Goal: Task Accomplishment & Management: Use online tool/utility

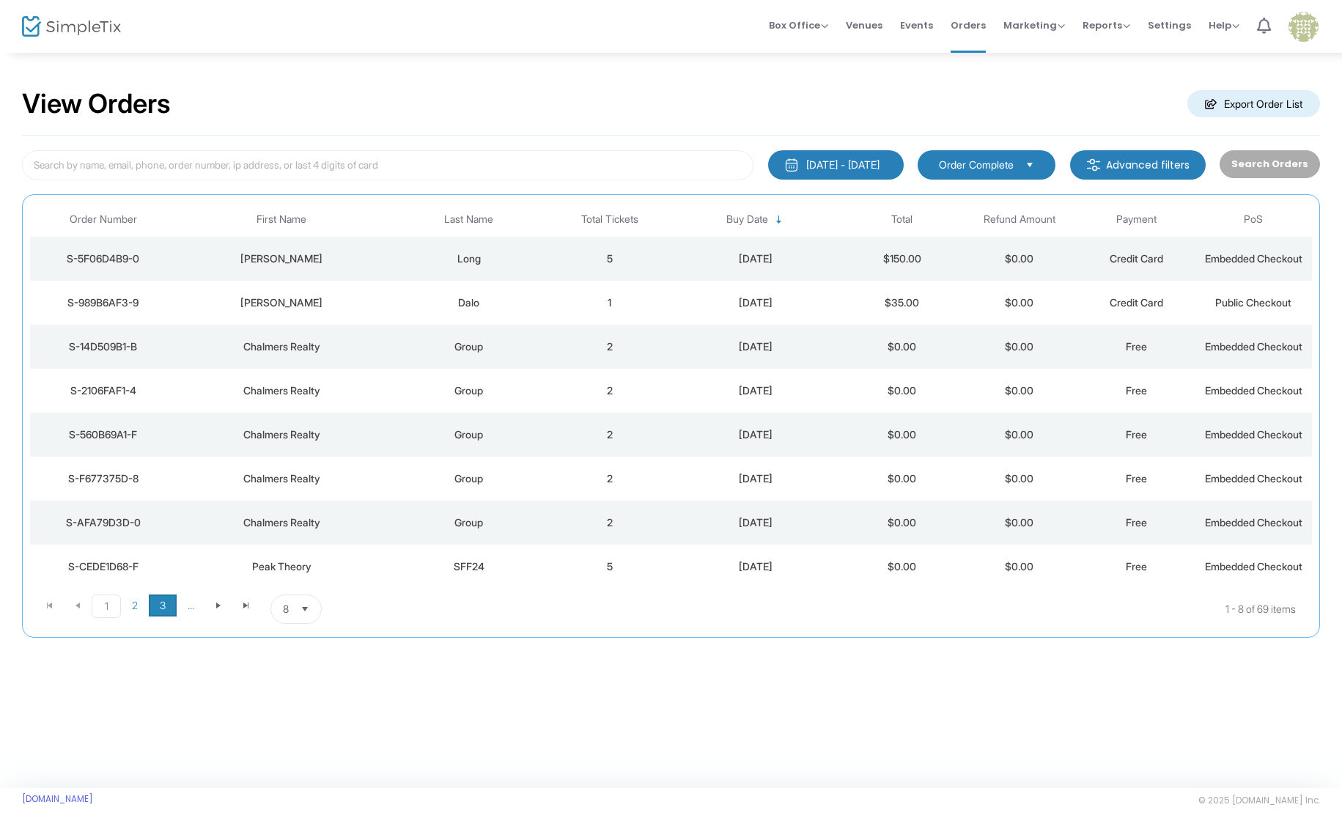
click at [167, 605] on span "3" at bounding box center [163, 605] width 28 height 22
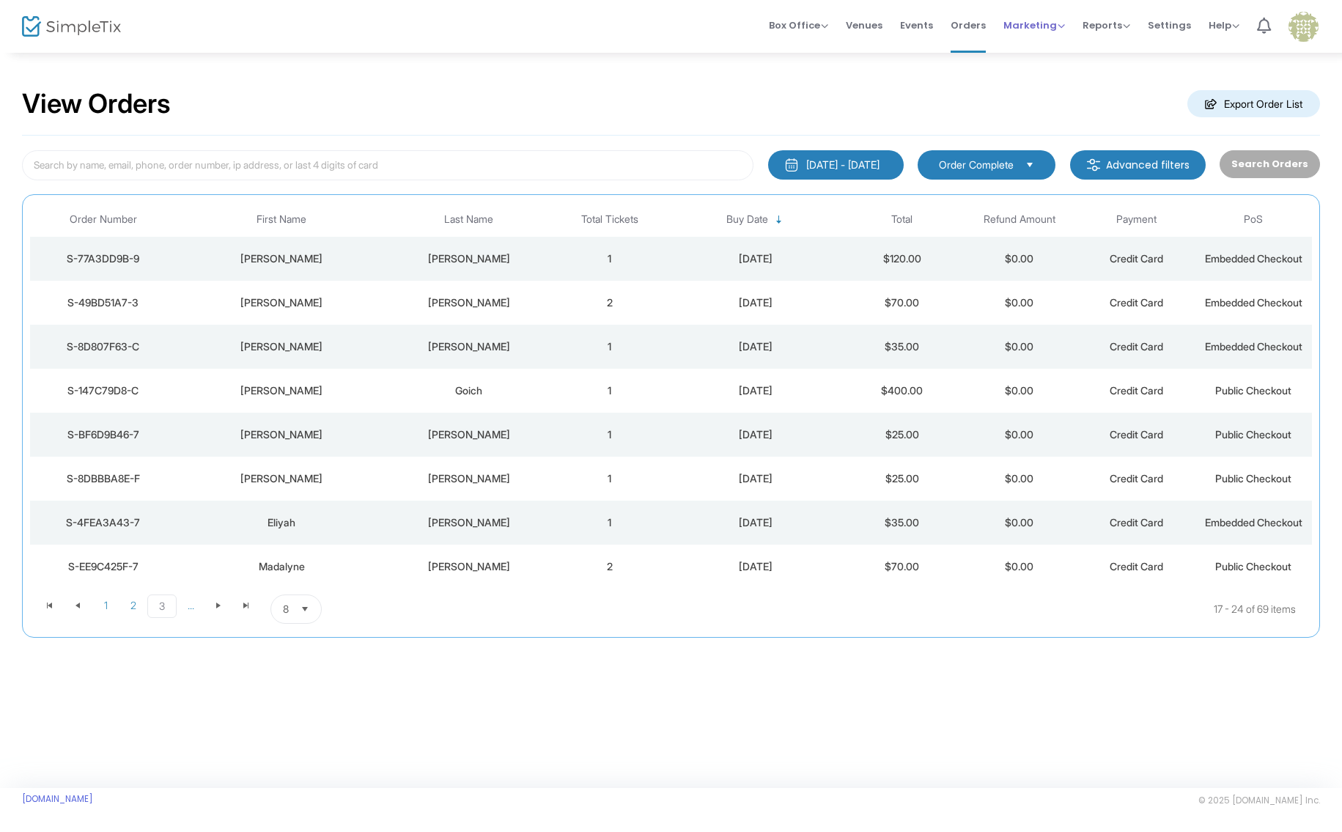
click at [1038, 31] on span "Marketing" at bounding box center [1034, 25] width 62 height 14
click at [1052, 54] on li "Promo Codes" at bounding box center [1061, 49] width 117 height 29
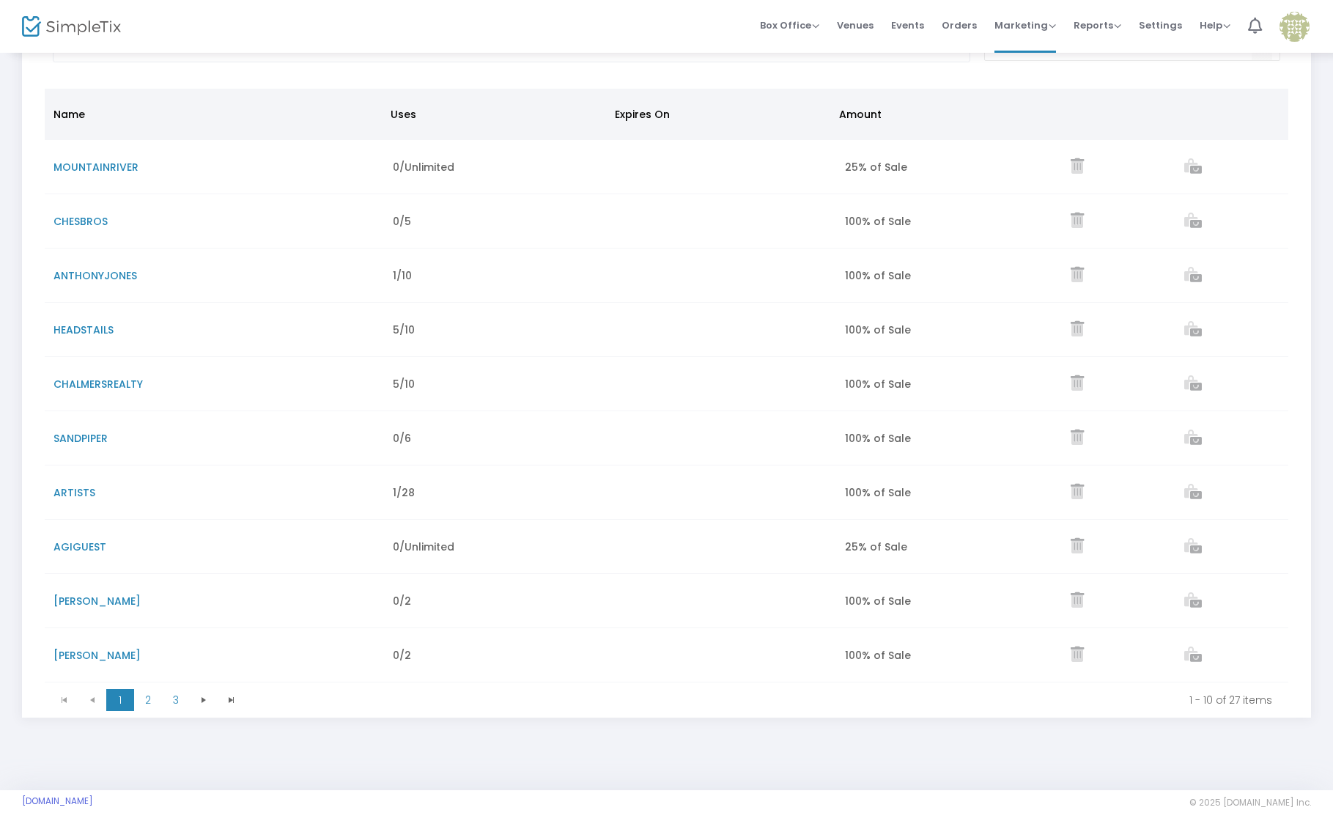
scroll to position [125, 0]
click at [176, 692] on span "3" at bounding box center [176, 698] width 28 height 22
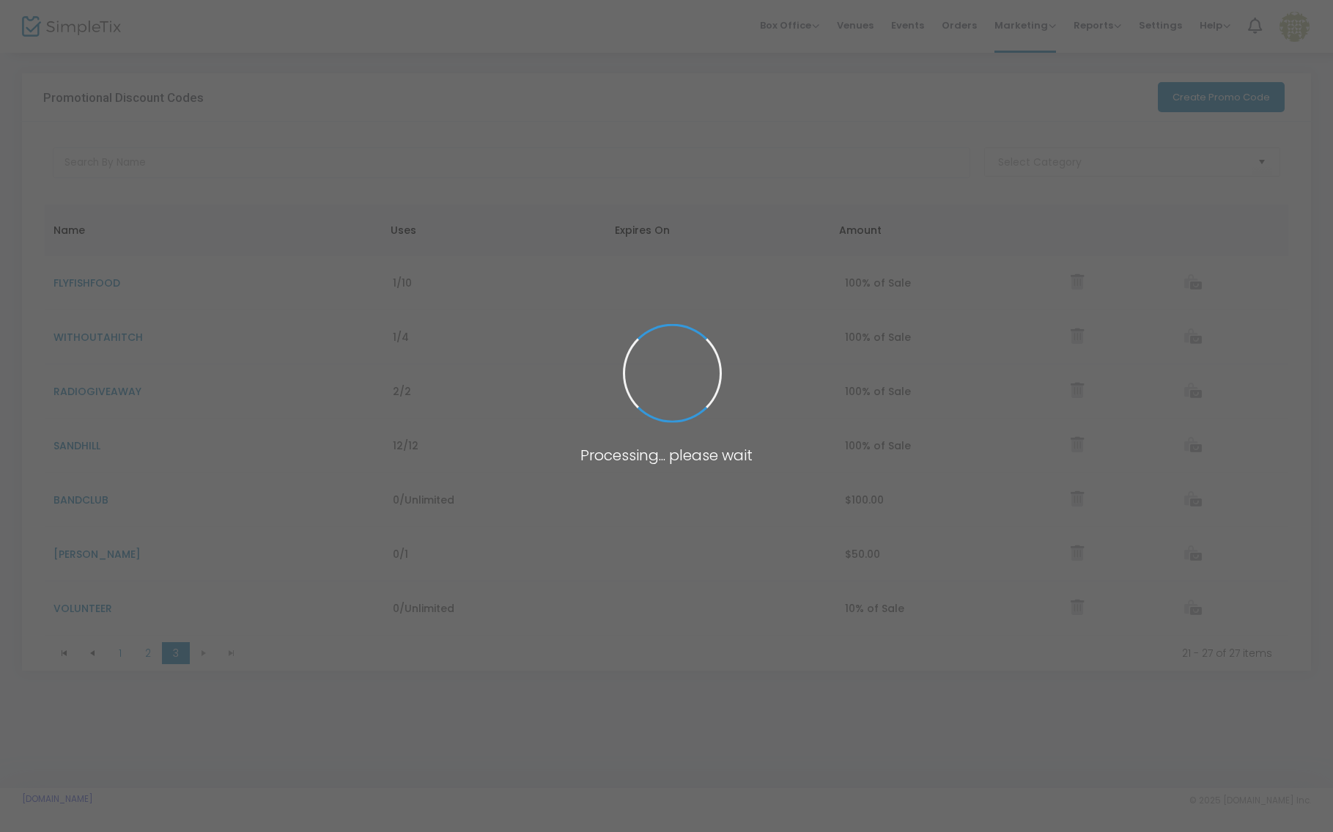
scroll to position [0, 0]
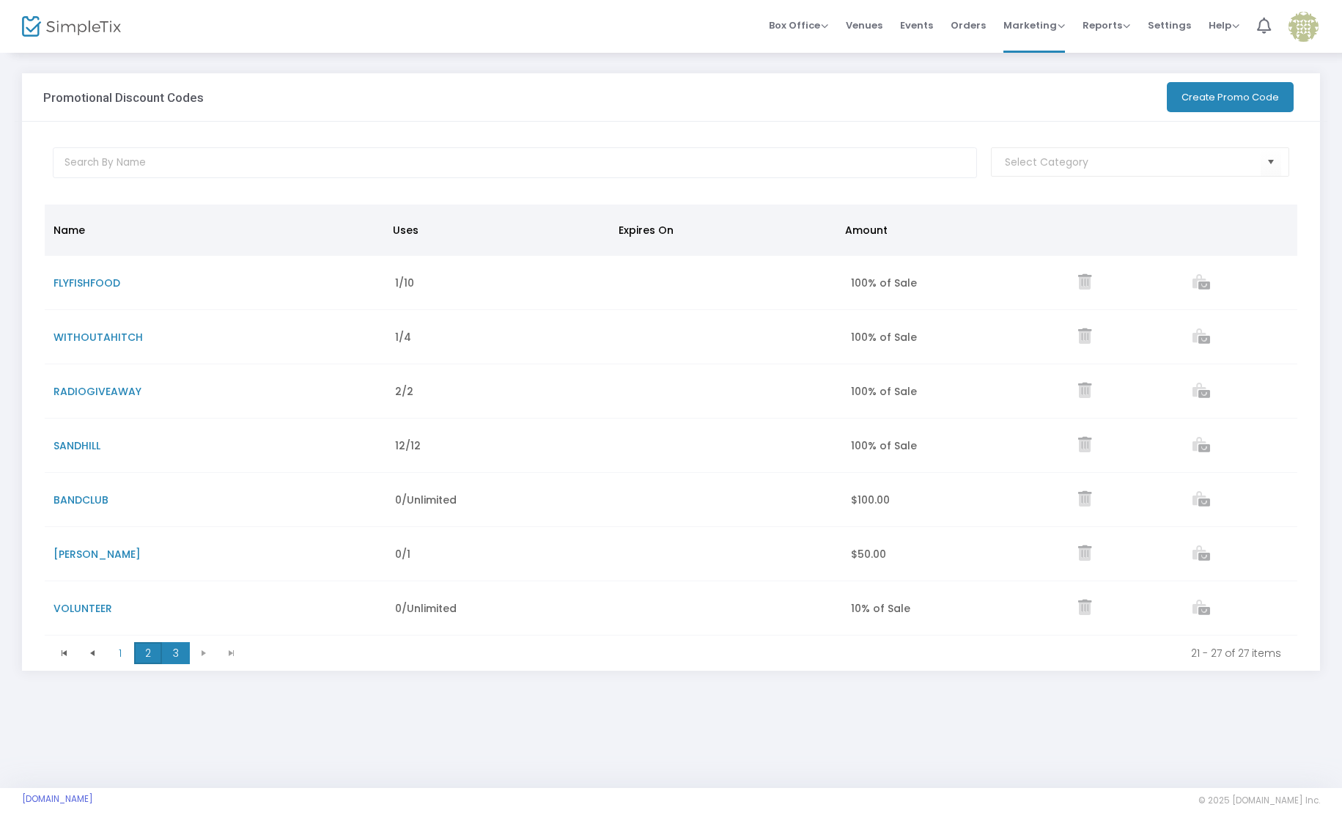
click at [149, 656] on span "2" at bounding box center [148, 653] width 28 height 22
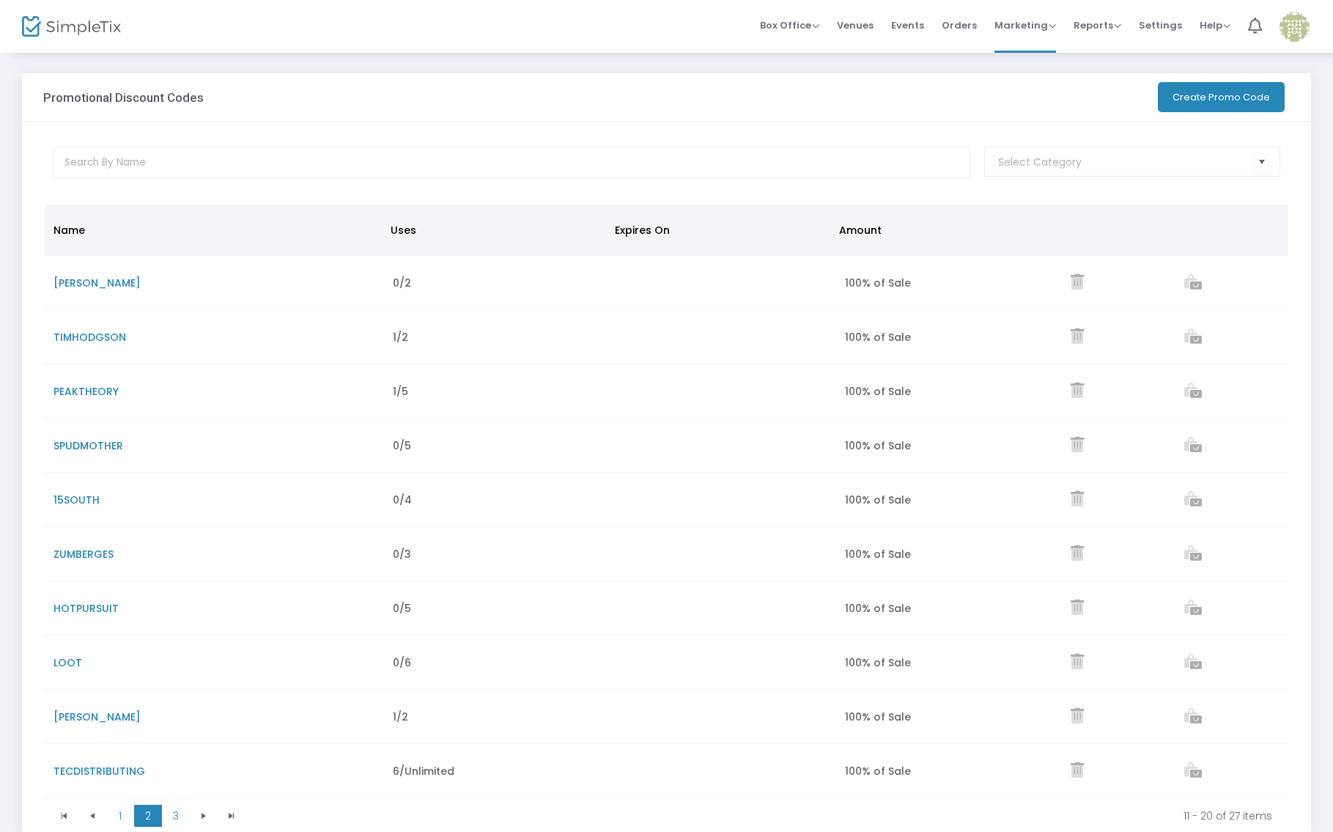
click at [1215, 96] on button "Create Promo Code" at bounding box center [1221, 97] width 127 height 30
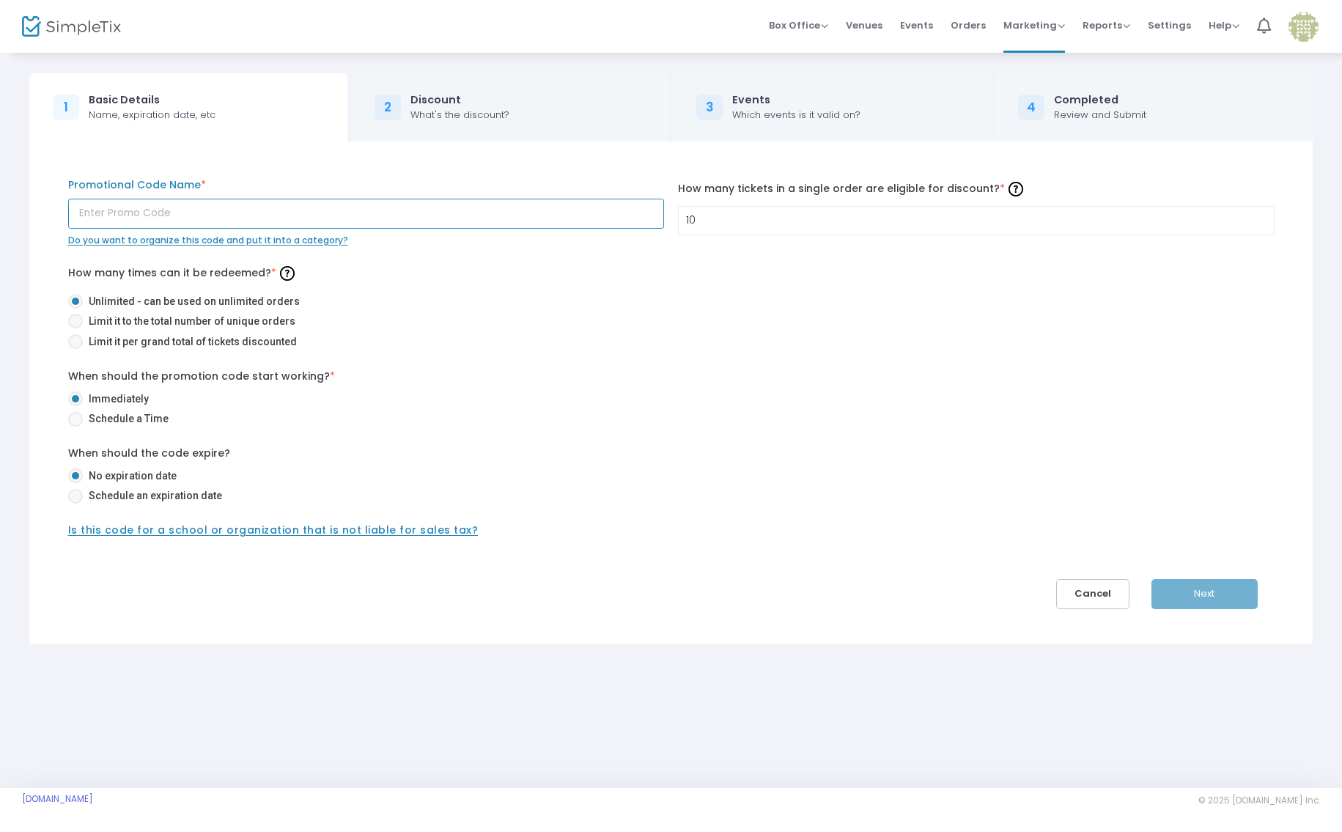
click at [298, 218] on input "text" at bounding box center [366, 214] width 596 height 30
type input "LAPC"
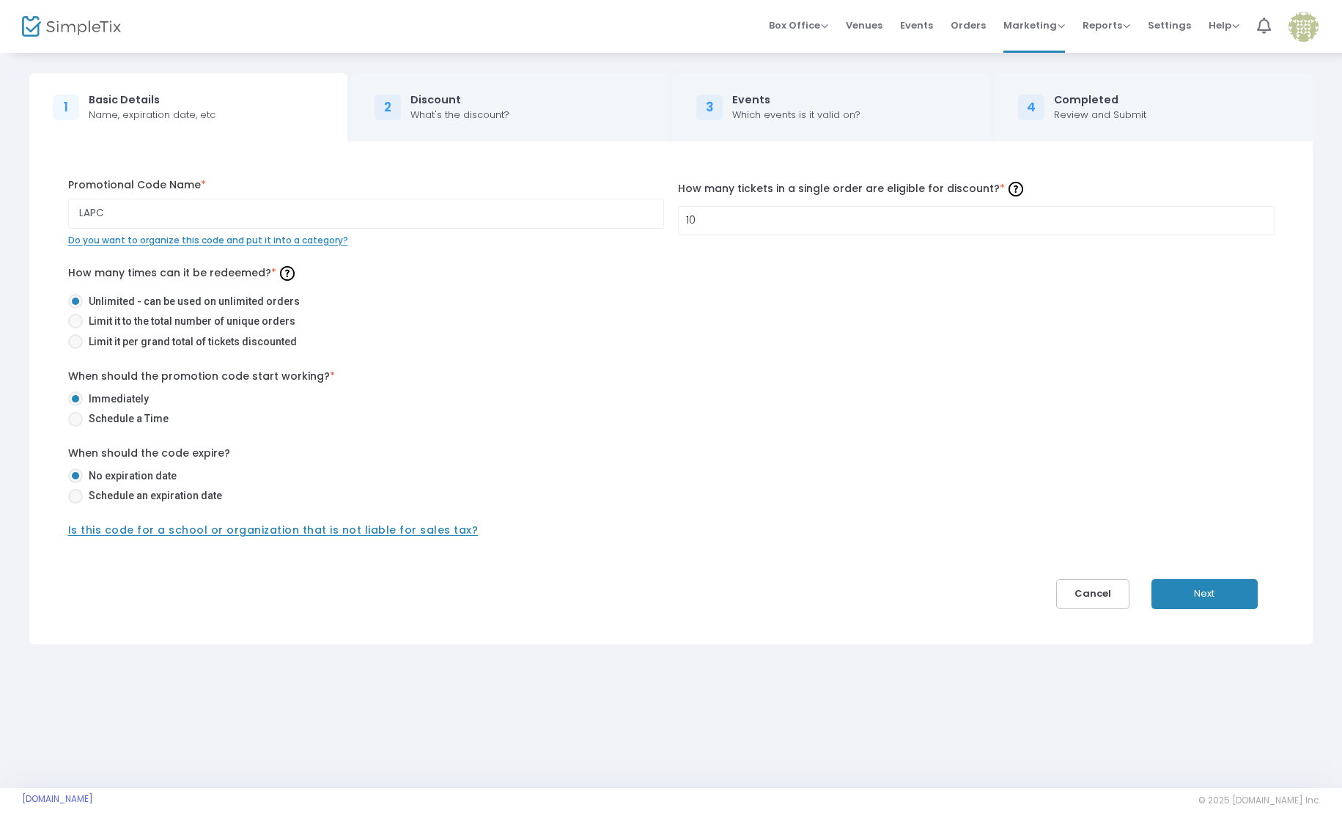
click at [83, 326] on span "Limit it to the total number of unique orders" at bounding box center [189, 321] width 213 height 15
click at [75, 328] on input "Limit it to the total number of unique orders" at bounding box center [75, 328] width 1 height 1
radio input "true"
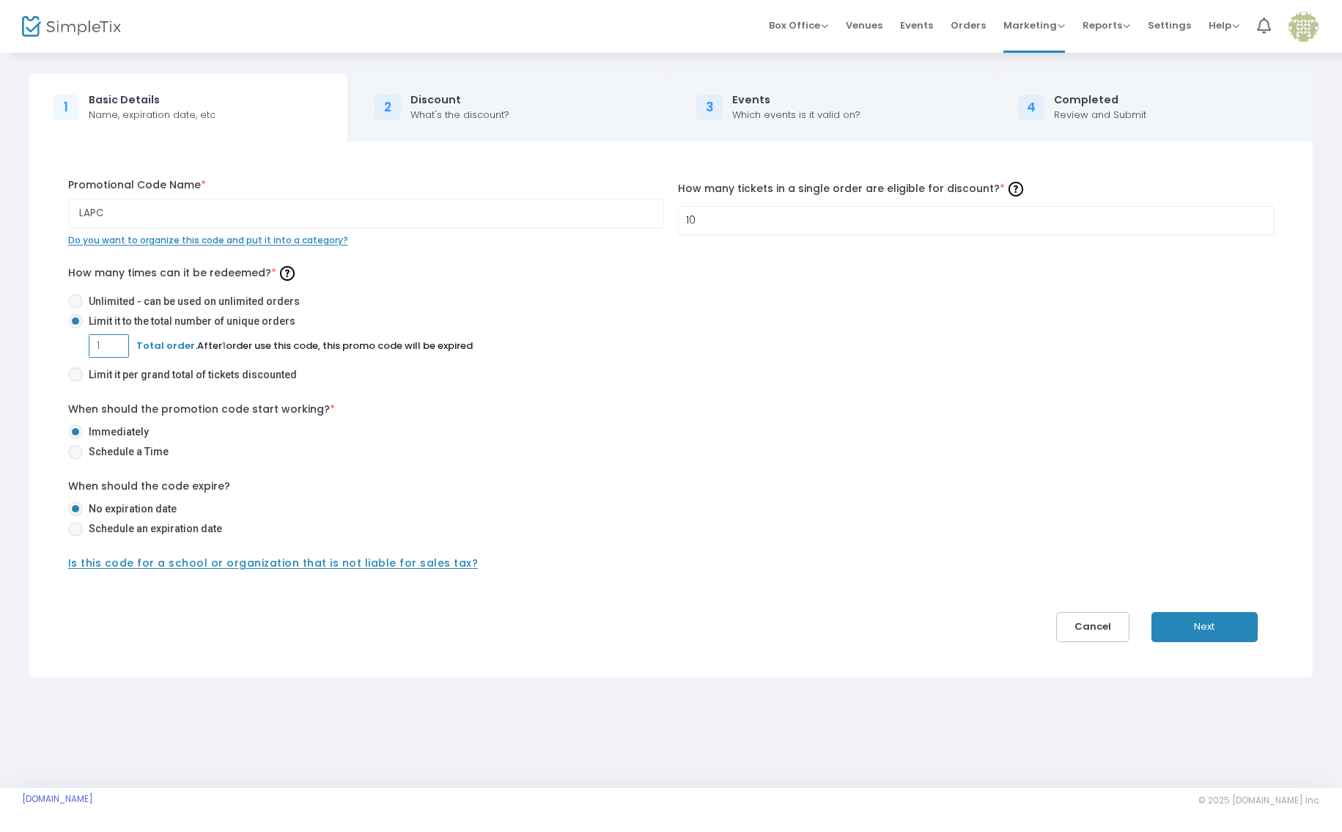
click at [108, 349] on input "1" at bounding box center [108, 346] width 39 height 28
type input "10"
click at [678, 334] on div "10 Total orders. After 10 orders use this code, this promo code will be expired" at bounding box center [682, 345] width 1186 height 23
click at [1207, 631] on button "Next" at bounding box center [1205, 627] width 106 height 30
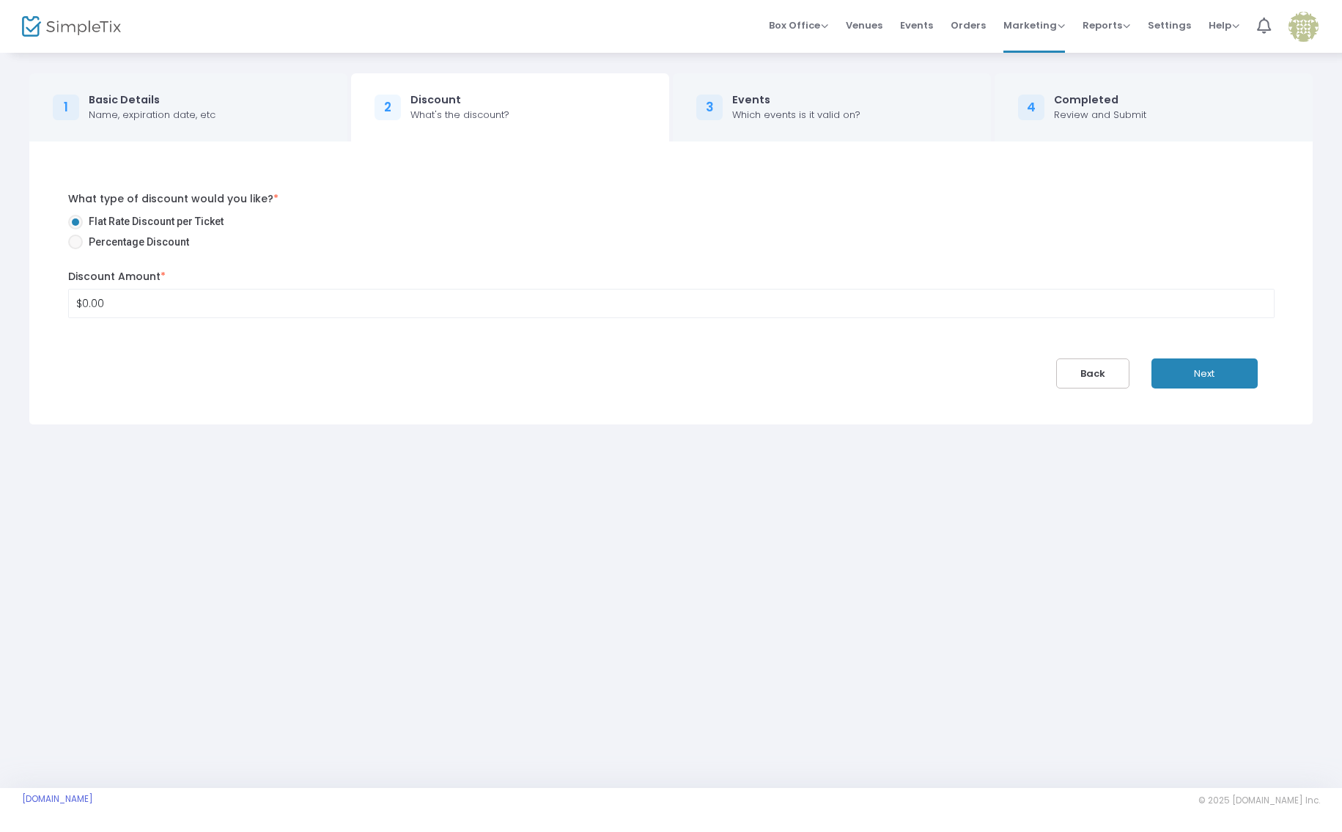
click at [78, 240] on span at bounding box center [75, 242] width 15 height 15
click at [75, 249] on input "Percentage Discount" at bounding box center [75, 249] width 1 height 1
radio input "true"
click at [113, 303] on input "0" at bounding box center [671, 304] width 1205 height 28
type input "100.00%"
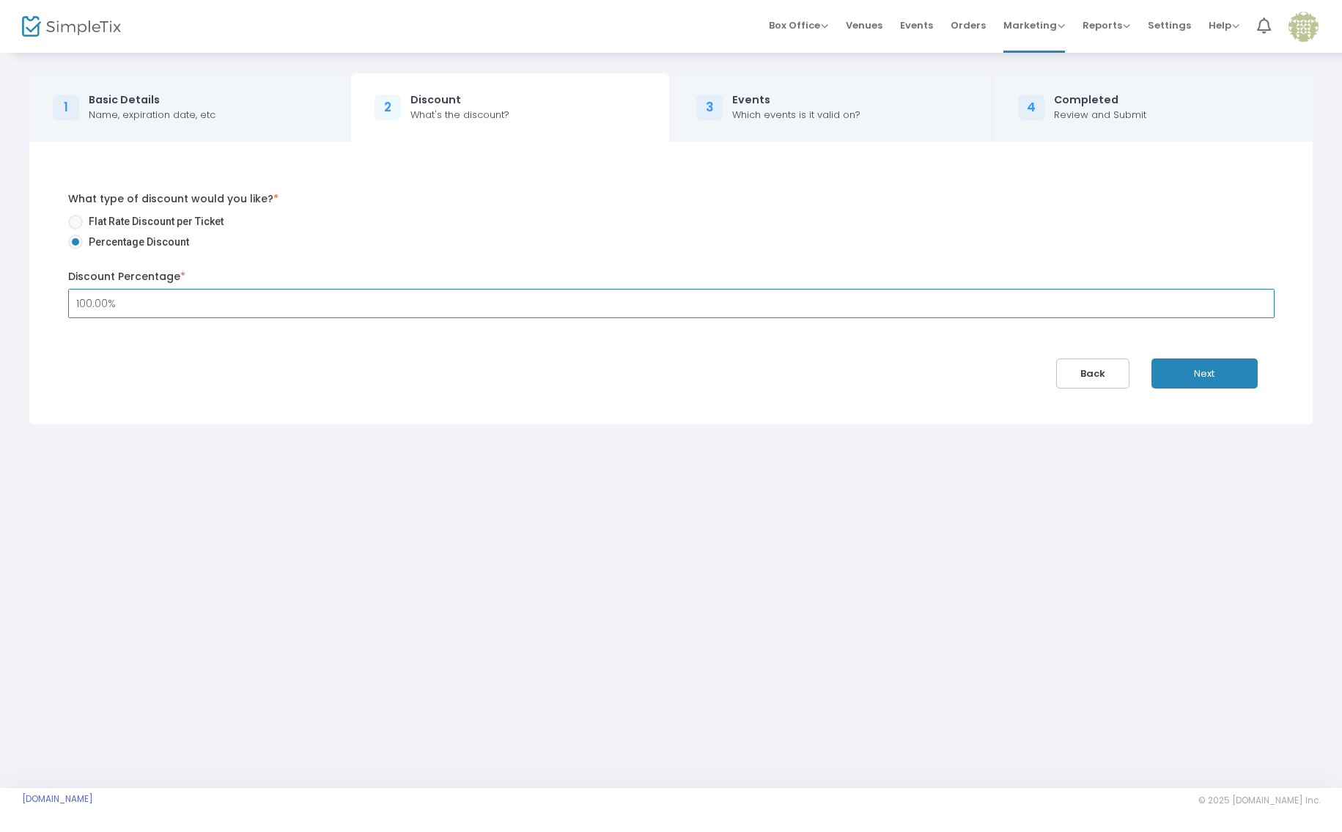
click at [1226, 369] on button "Next" at bounding box center [1205, 373] width 106 height 30
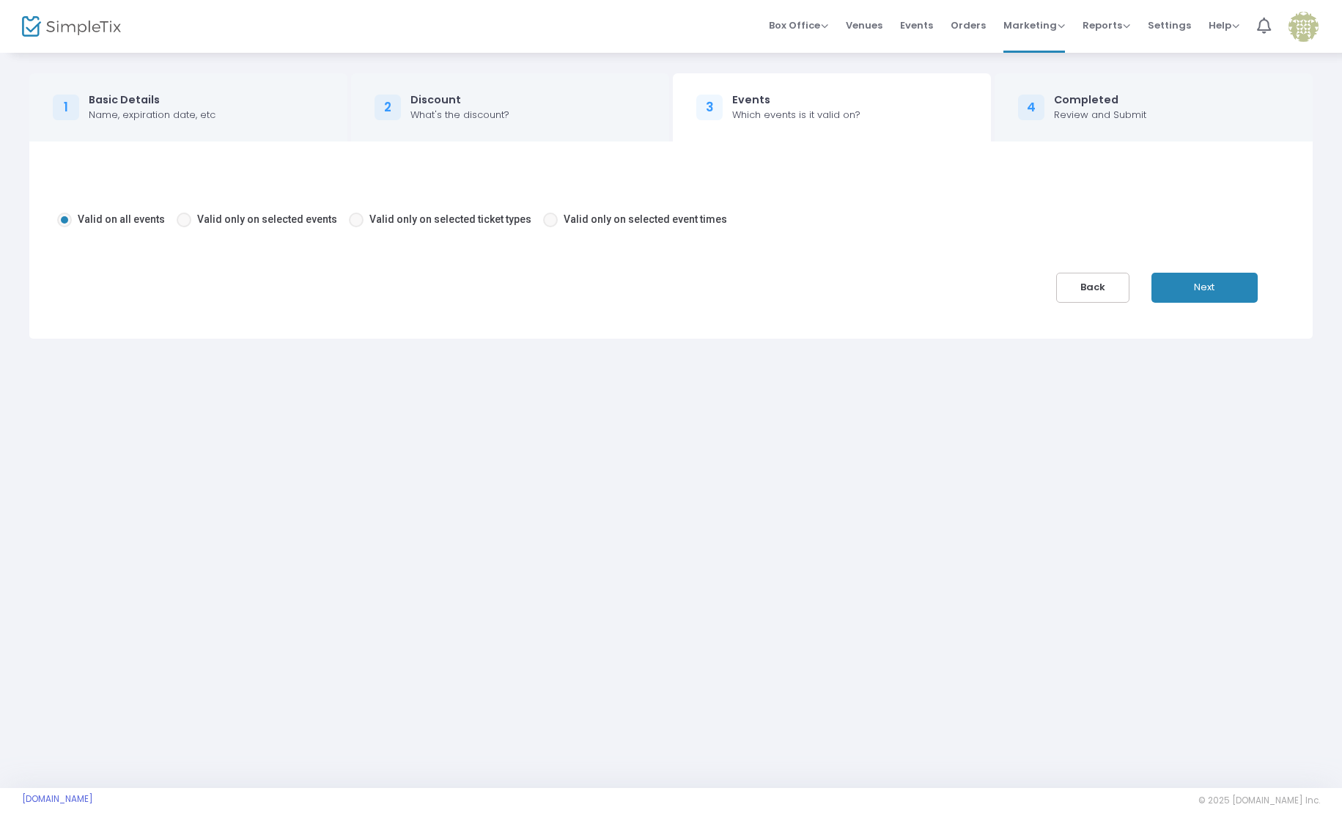
click at [1204, 281] on button "Next" at bounding box center [1205, 288] width 106 height 30
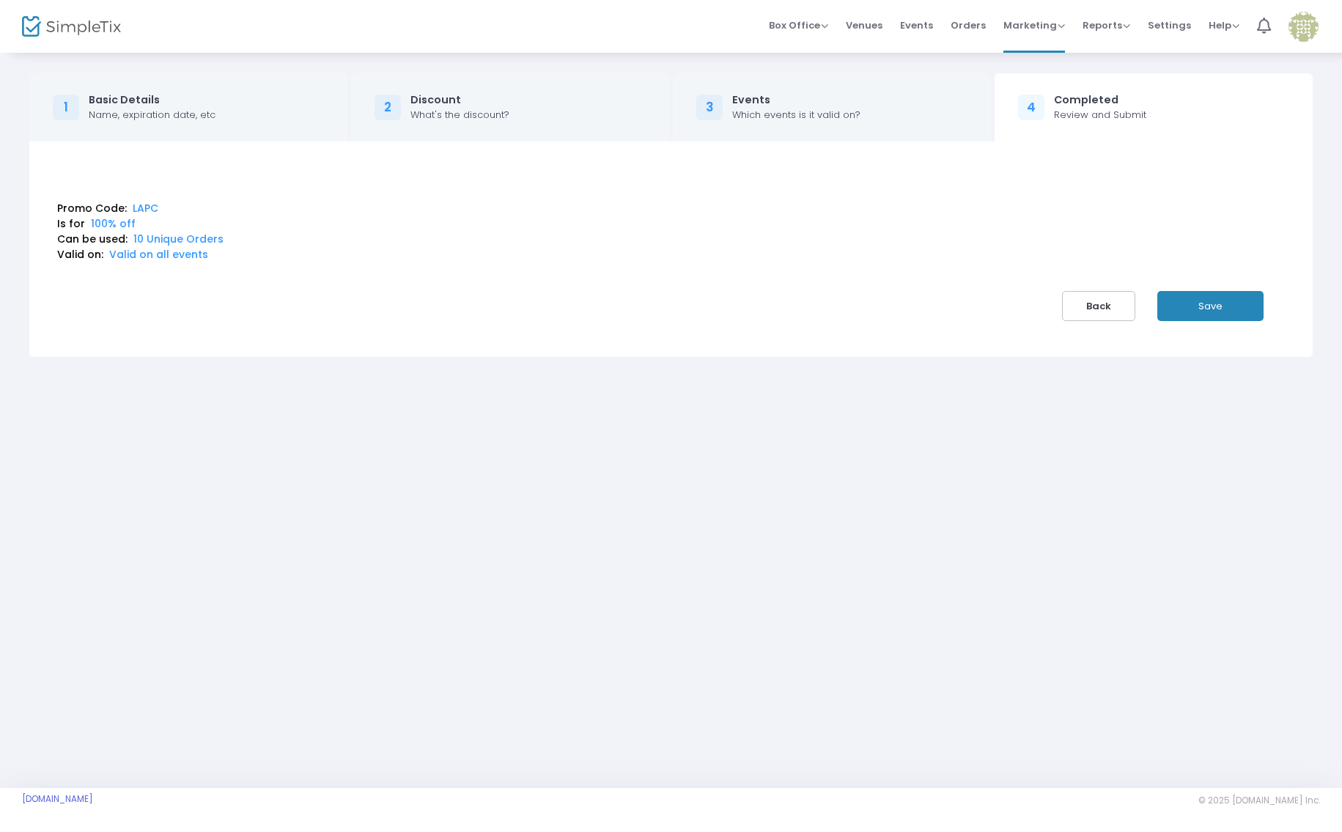
click at [1187, 296] on button "Save" at bounding box center [1210, 306] width 106 height 30
